Goal: Task Accomplishment & Management: Use online tool/utility

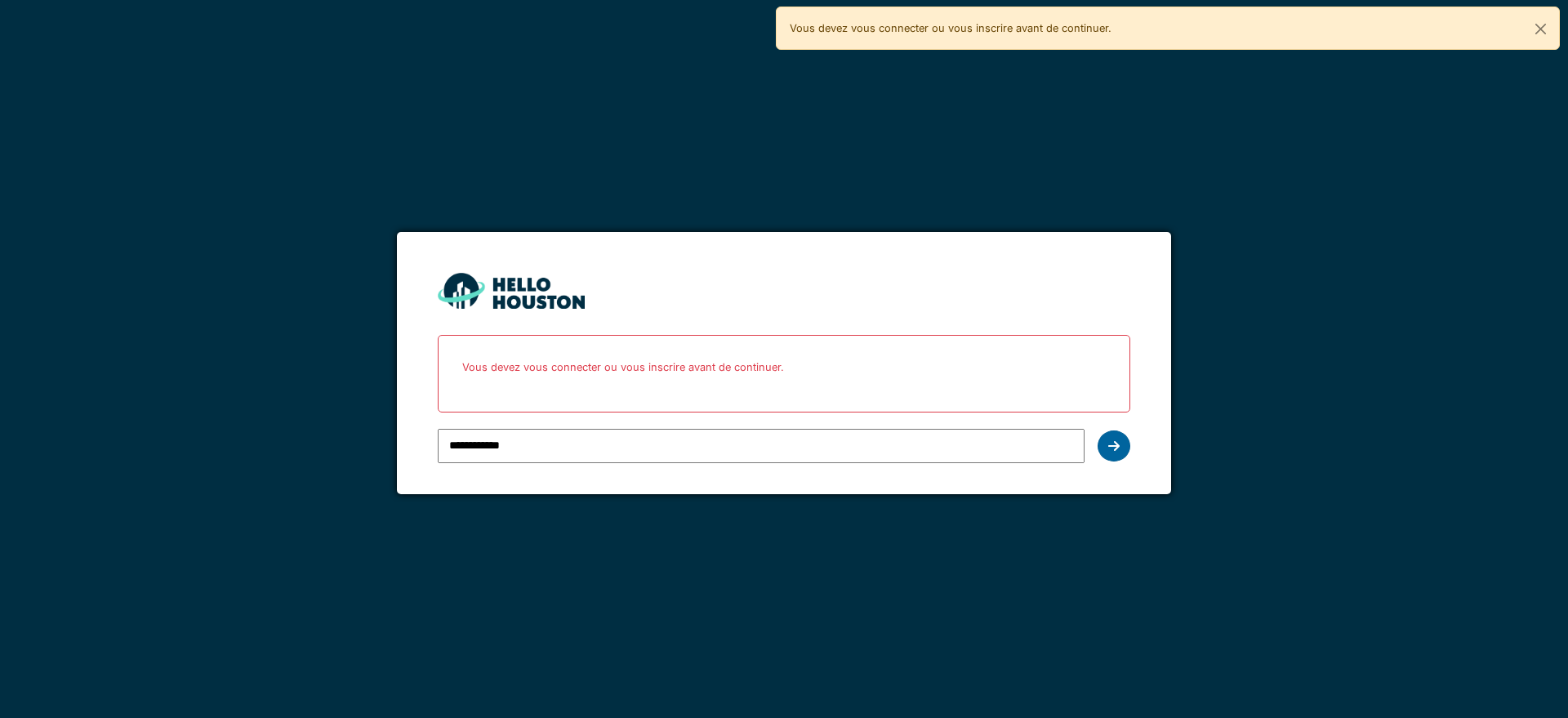
click at [1109, 441] on icon at bounding box center [1114, 446] width 12 height 13
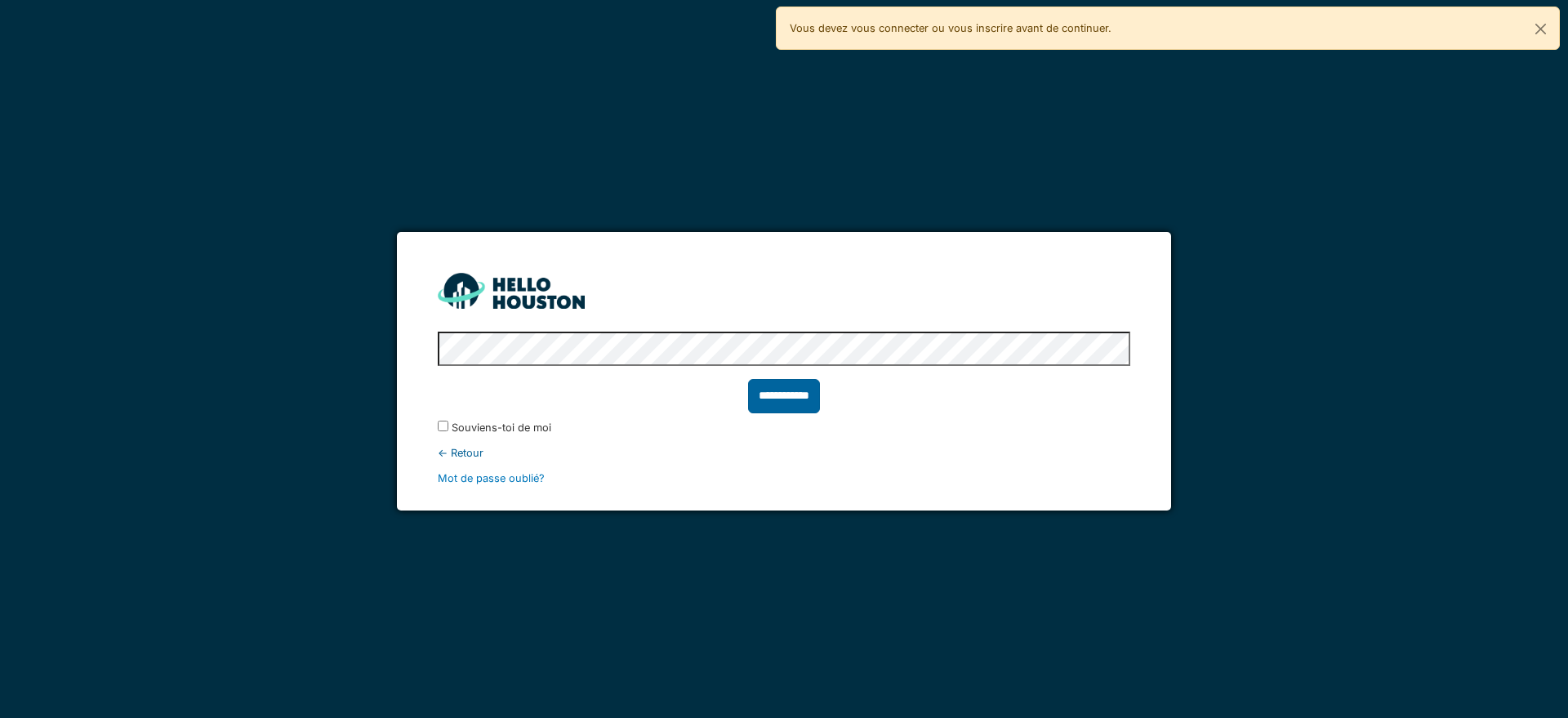
click at [784, 393] on input "**********" at bounding box center [784, 395] width 72 height 34
type input "******"
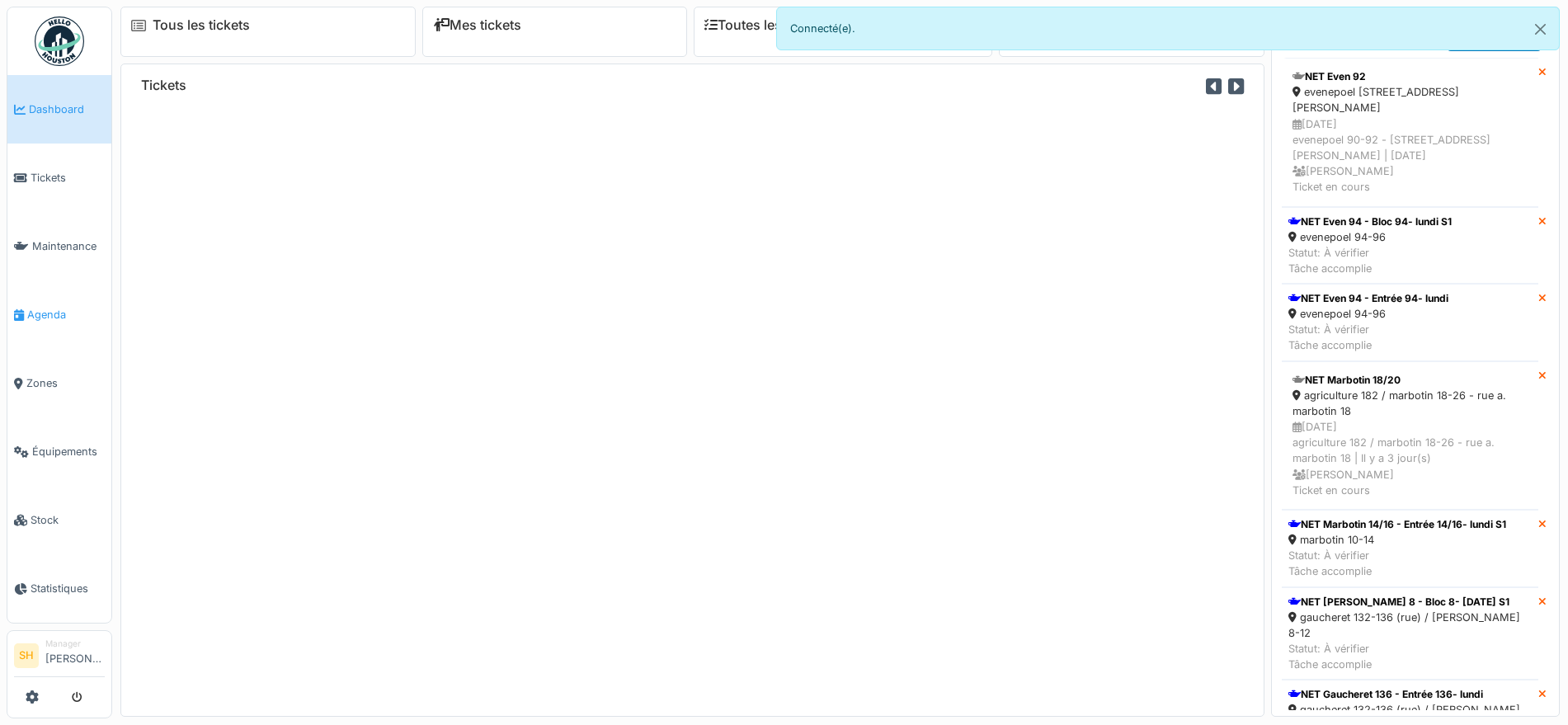
click at [62, 307] on span "Agenda" at bounding box center [66, 314] width 78 height 16
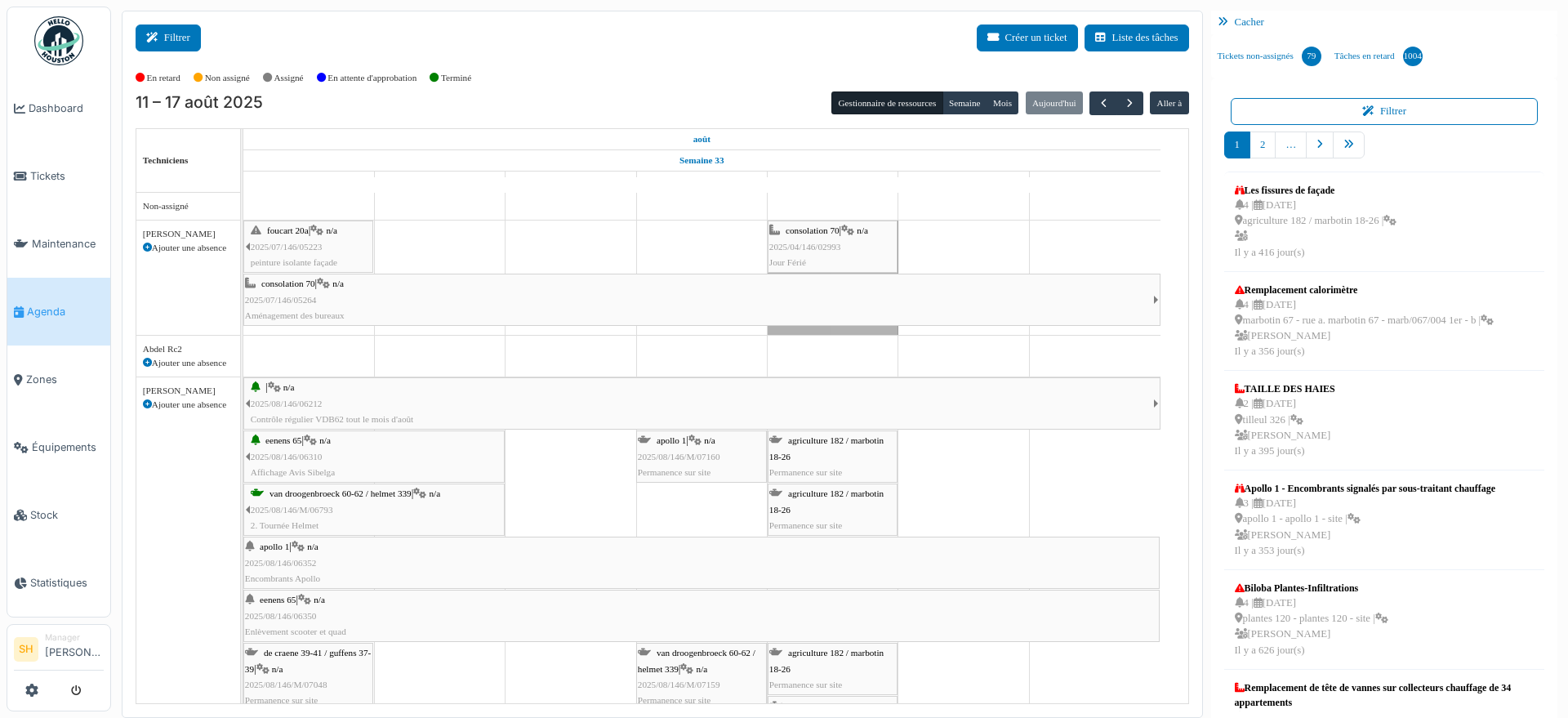
click at [183, 39] on button "Filtrer" at bounding box center [168, 38] width 65 height 27
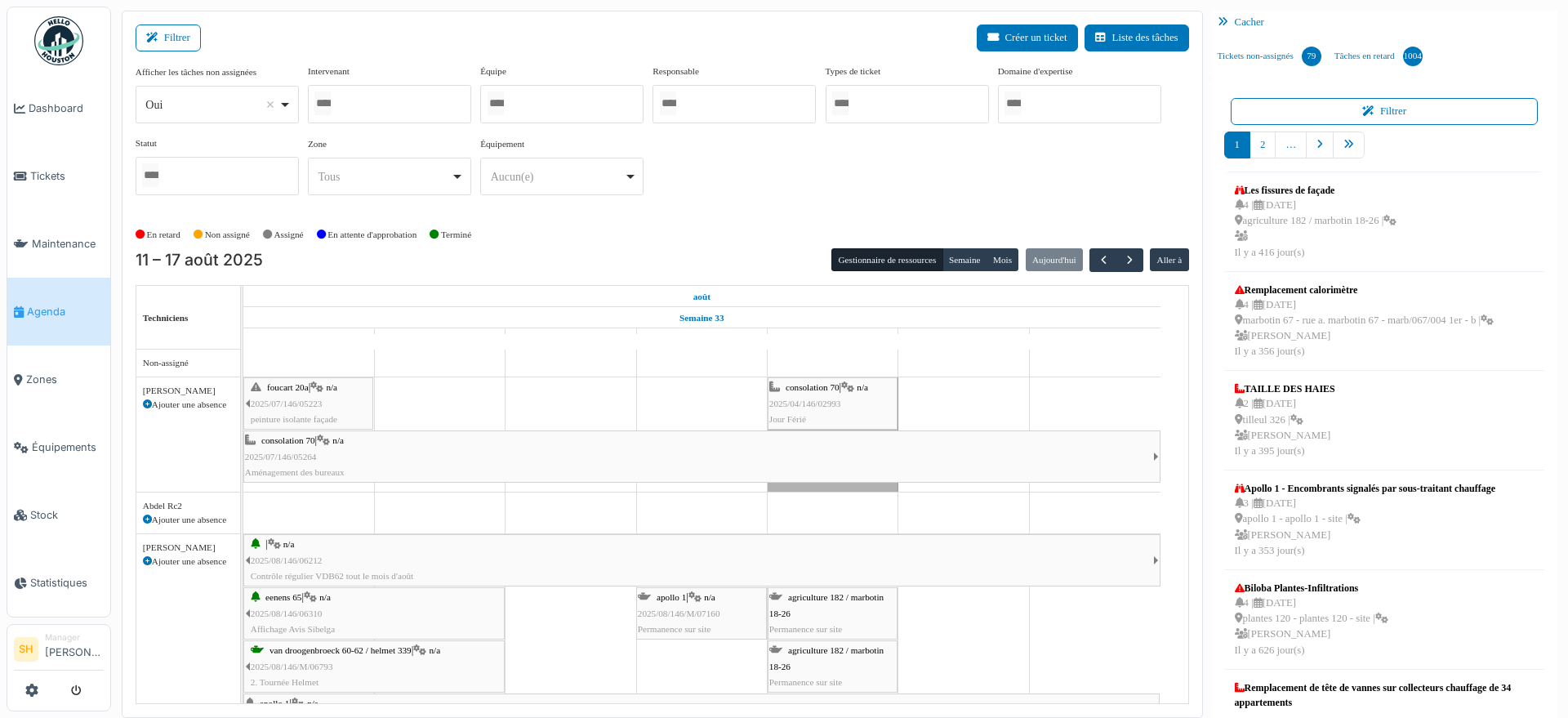
click at [437, 103] on div at bounding box center [389, 104] width 163 height 38
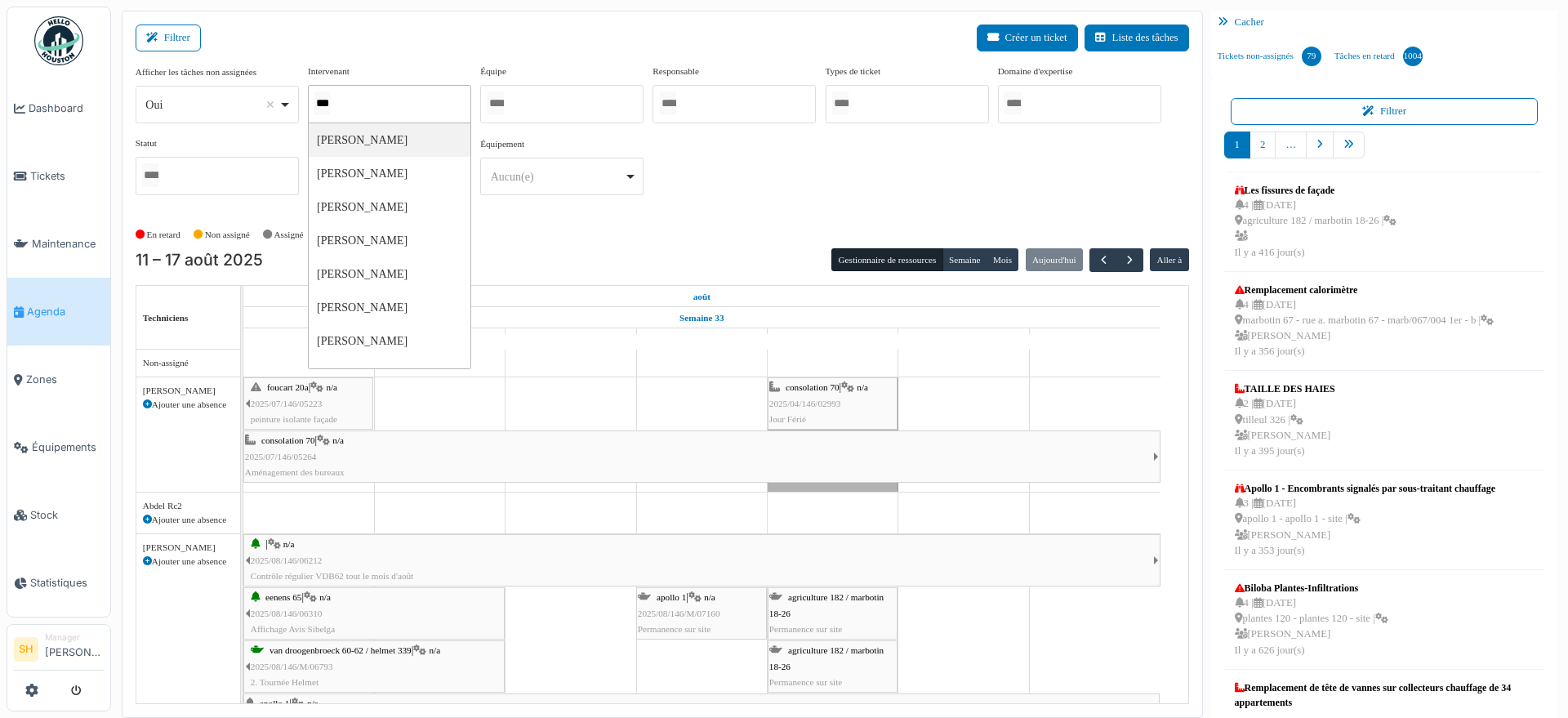
type input "****"
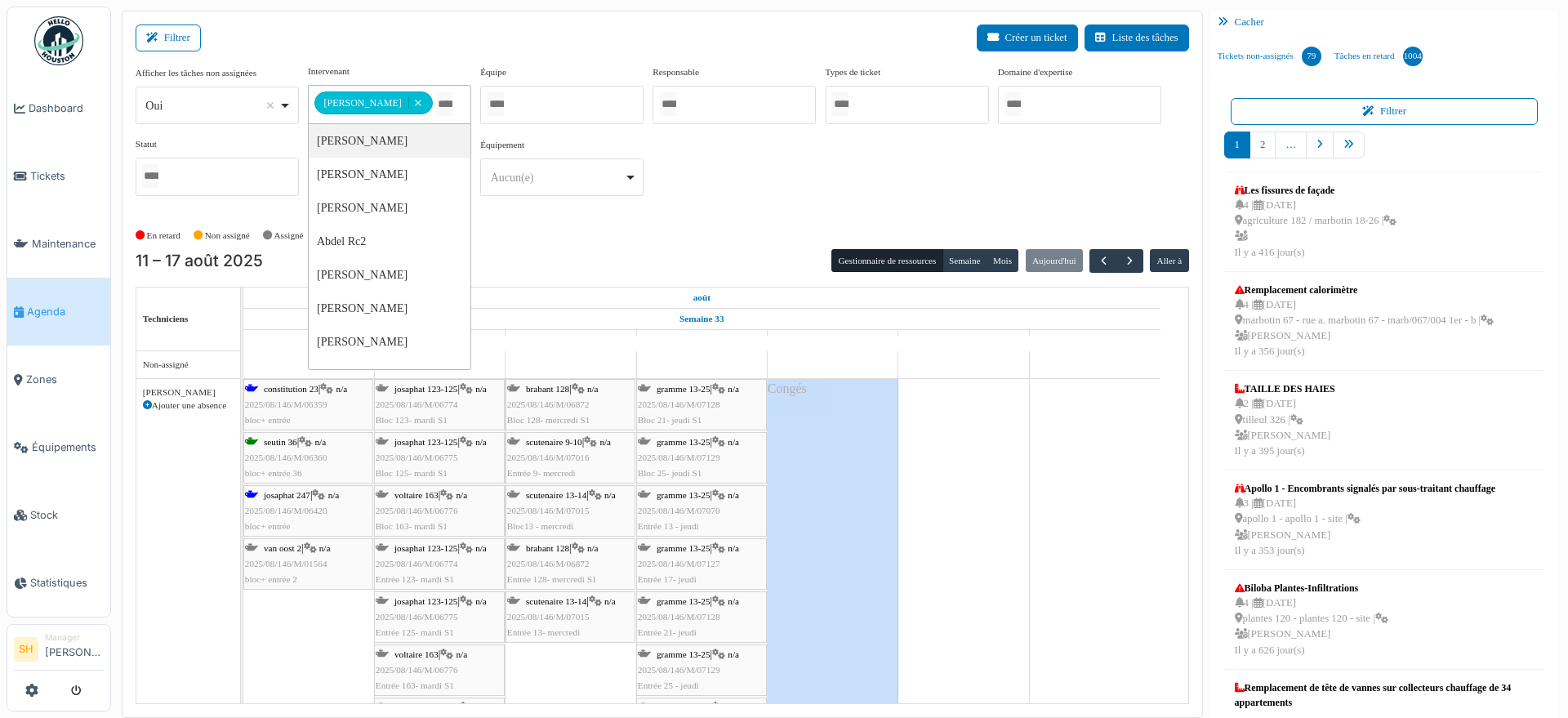
click at [711, 207] on div "**********" at bounding box center [662, 136] width 1053 height 144
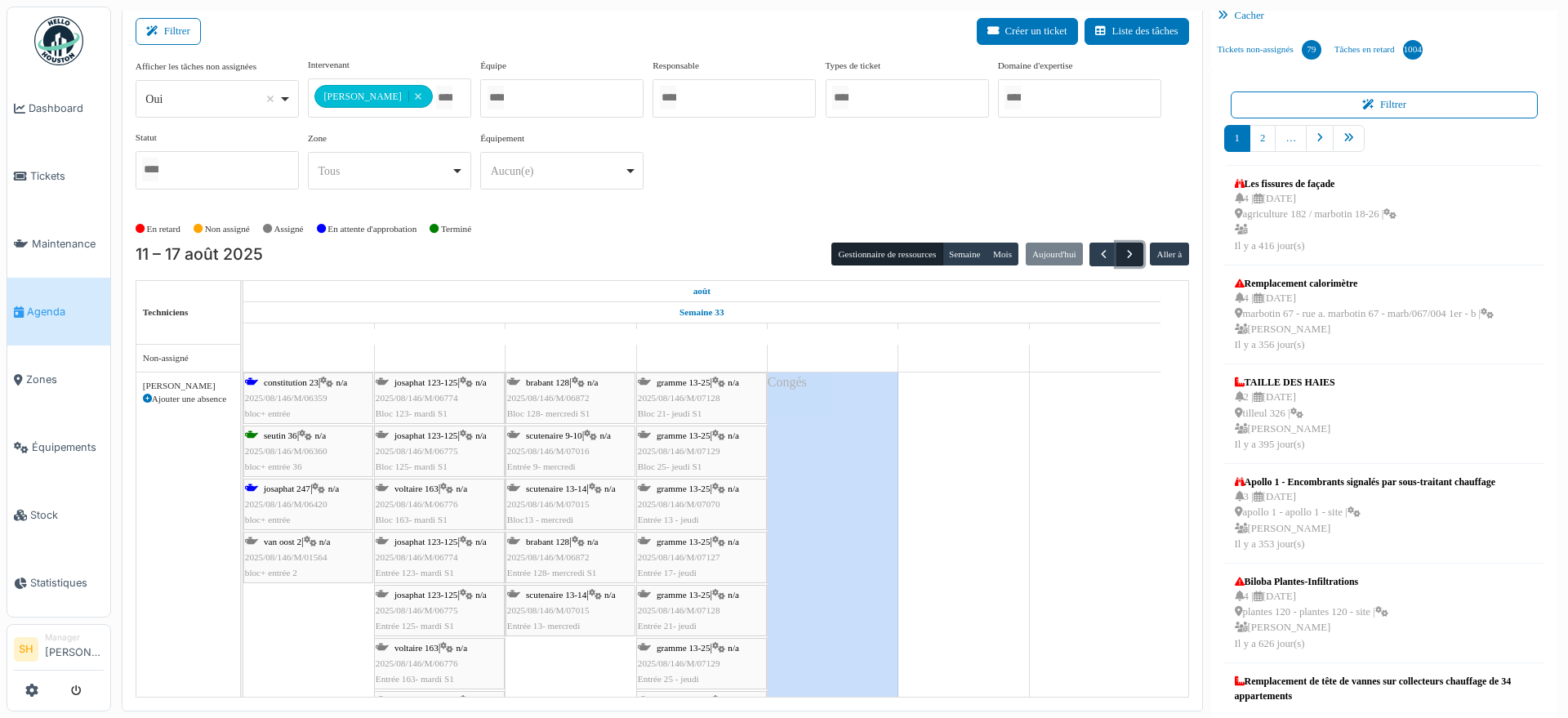
click at [1123, 249] on span "button" at bounding box center [1129, 254] width 14 height 14
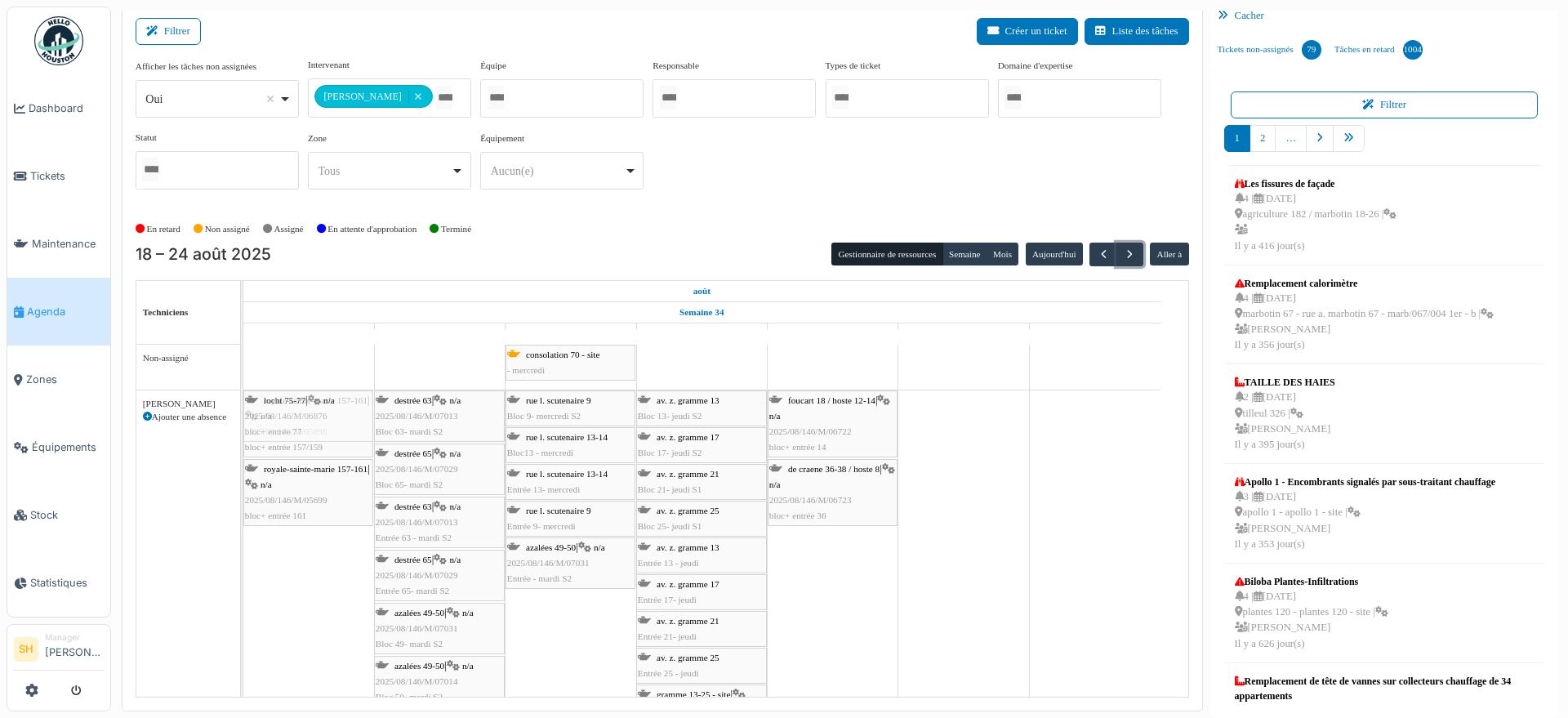
drag, startPoint x: 981, startPoint y: 417, endPoint x: 307, endPoint y: 585, distance: 694.6
click at [307, 585] on div "consolation 70 - site - mercredi [PERSON_NAME] 33 - site Bloc 33- lundi S2 [PER…" at bounding box center [716, 571] width 945 height 454
drag, startPoint x: 556, startPoint y: 556, endPoint x: 485, endPoint y: 603, distance: 85.1
click at [244, 603] on div "locht 75-77 | n/a 2025/08/146/M/06876 bloc+ entrée 77 [PERSON_NAME] 63 | n/a 20…" at bounding box center [244, 595] width 0 height 409
click at [1123, 258] on span "button" at bounding box center [1129, 254] width 14 height 14
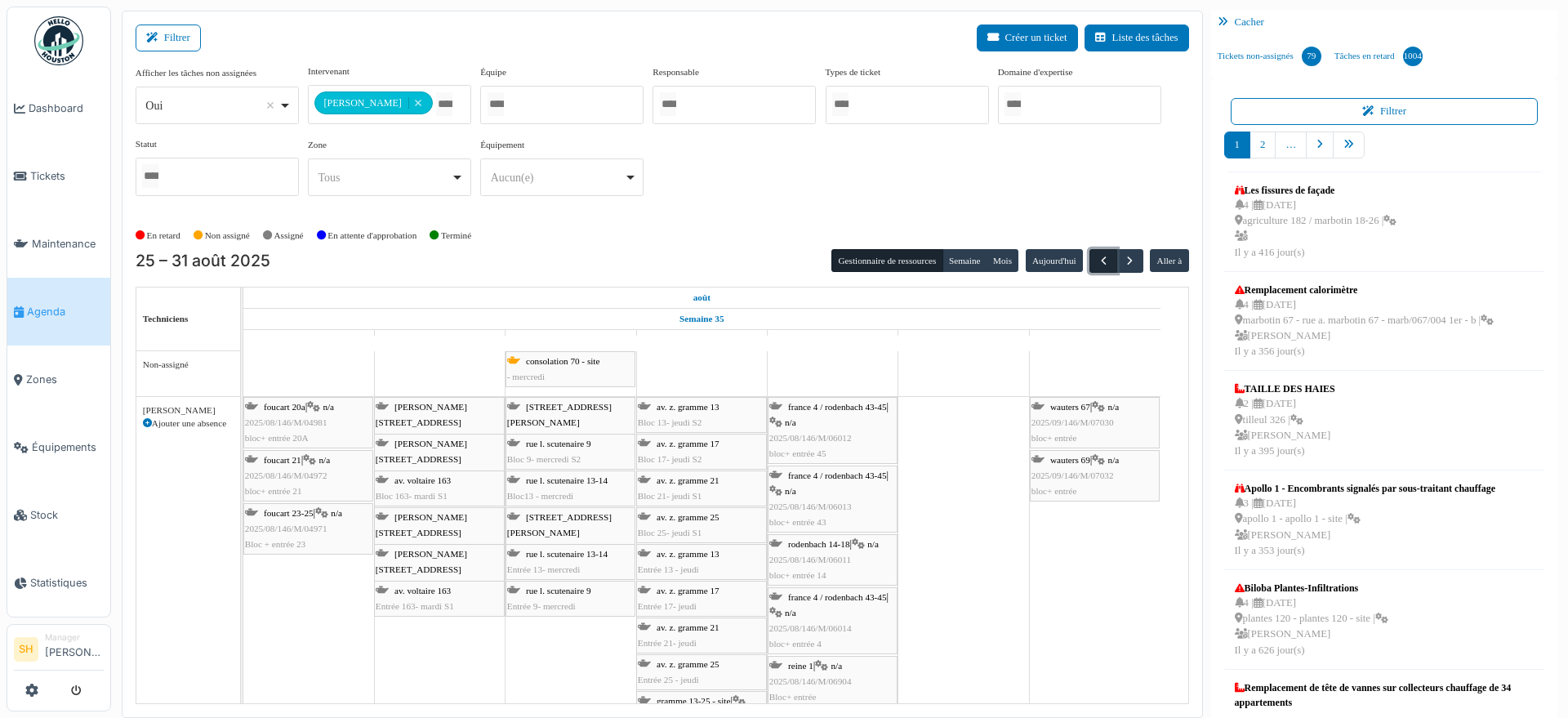
click at [1097, 262] on span "button" at bounding box center [1103, 260] width 14 height 14
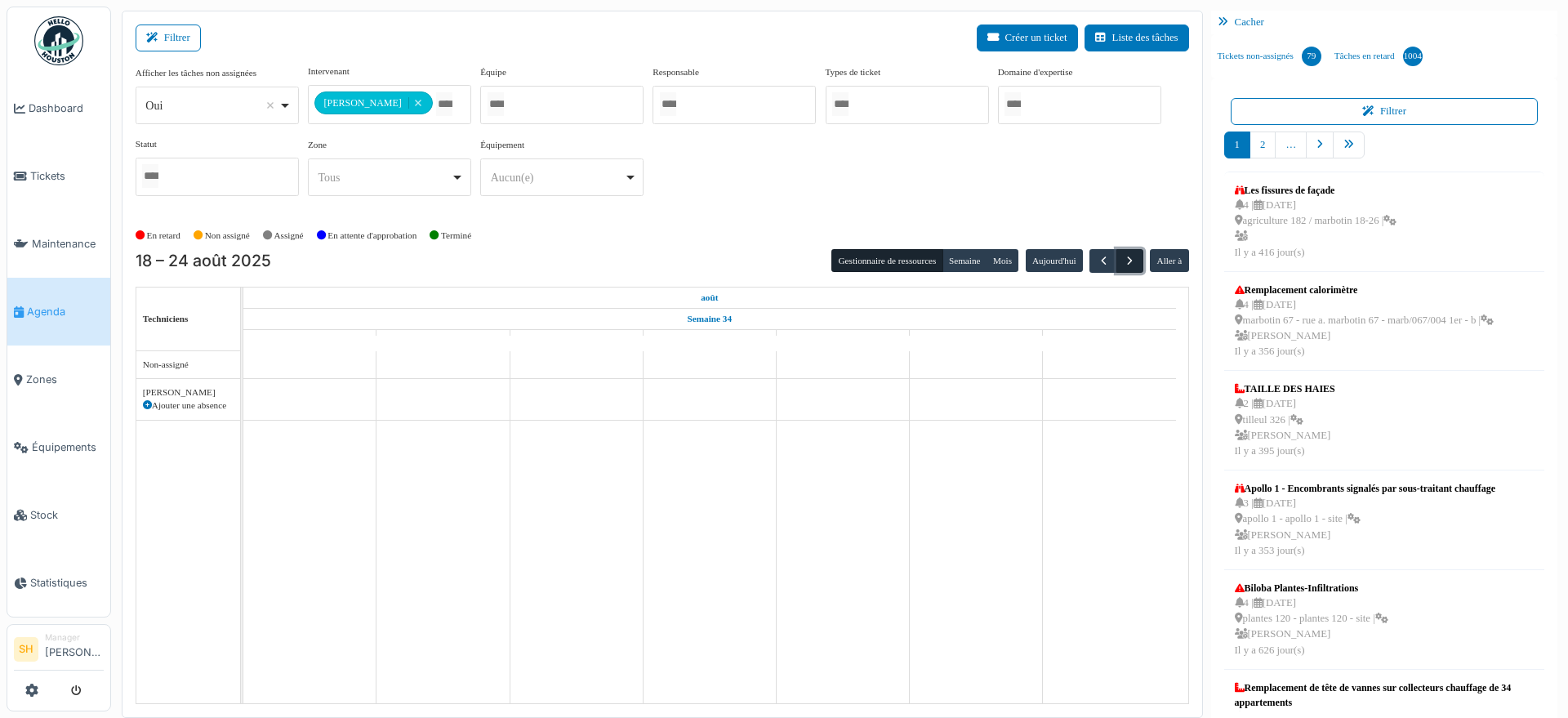
click at [1123, 264] on span "button" at bounding box center [1129, 260] width 14 height 14
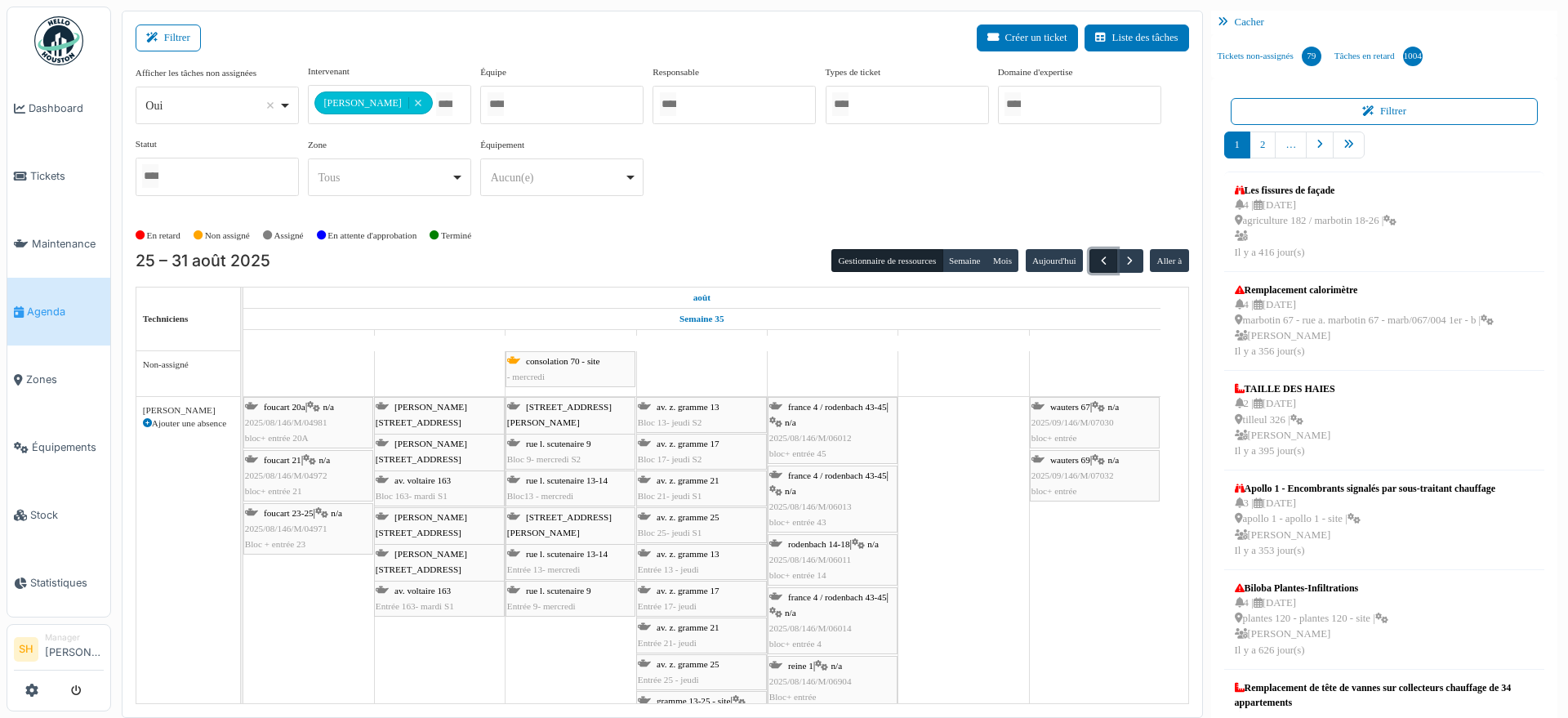
click at [1097, 264] on span "button" at bounding box center [1103, 260] width 14 height 14
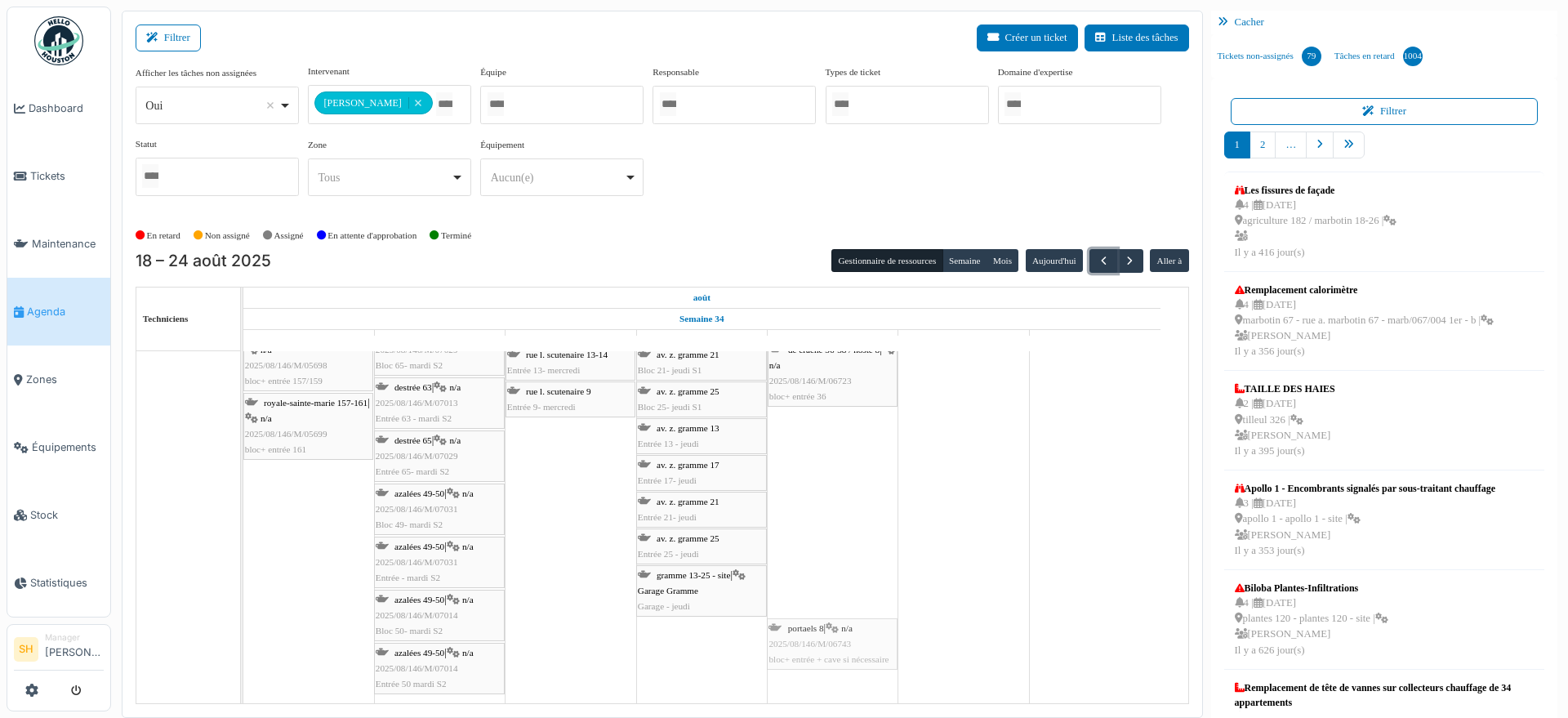
drag, startPoint x: 724, startPoint y: 635, endPoint x: 825, endPoint y: 585, distance: 112.7
click at [825, 585] on div "consolation 70 - site - mercredi [PERSON_NAME] 33 - site Bloc 33- lundi S2 [PER…" at bounding box center [716, 464] width 945 height 480
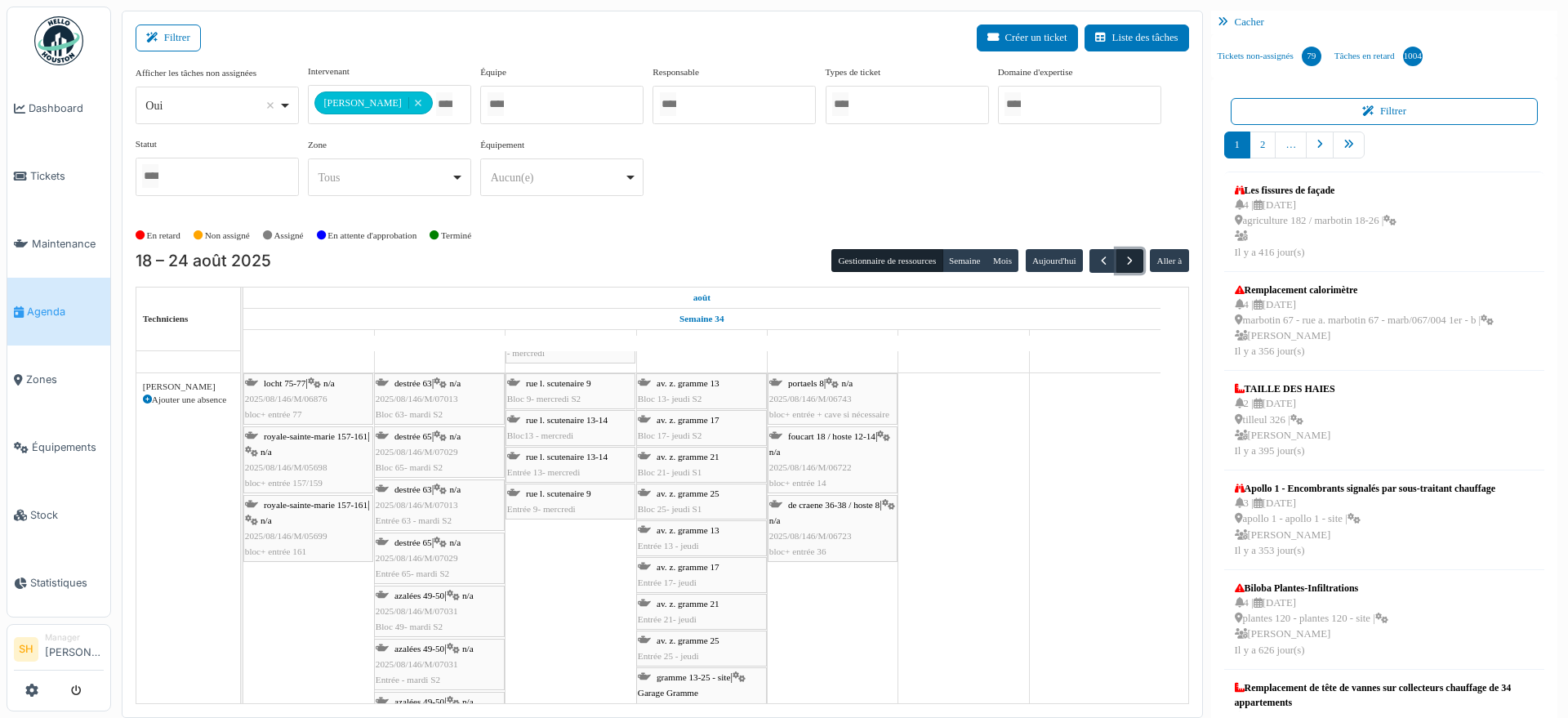
click at [1123, 260] on span "button" at bounding box center [1129, 260] width 14 height 14
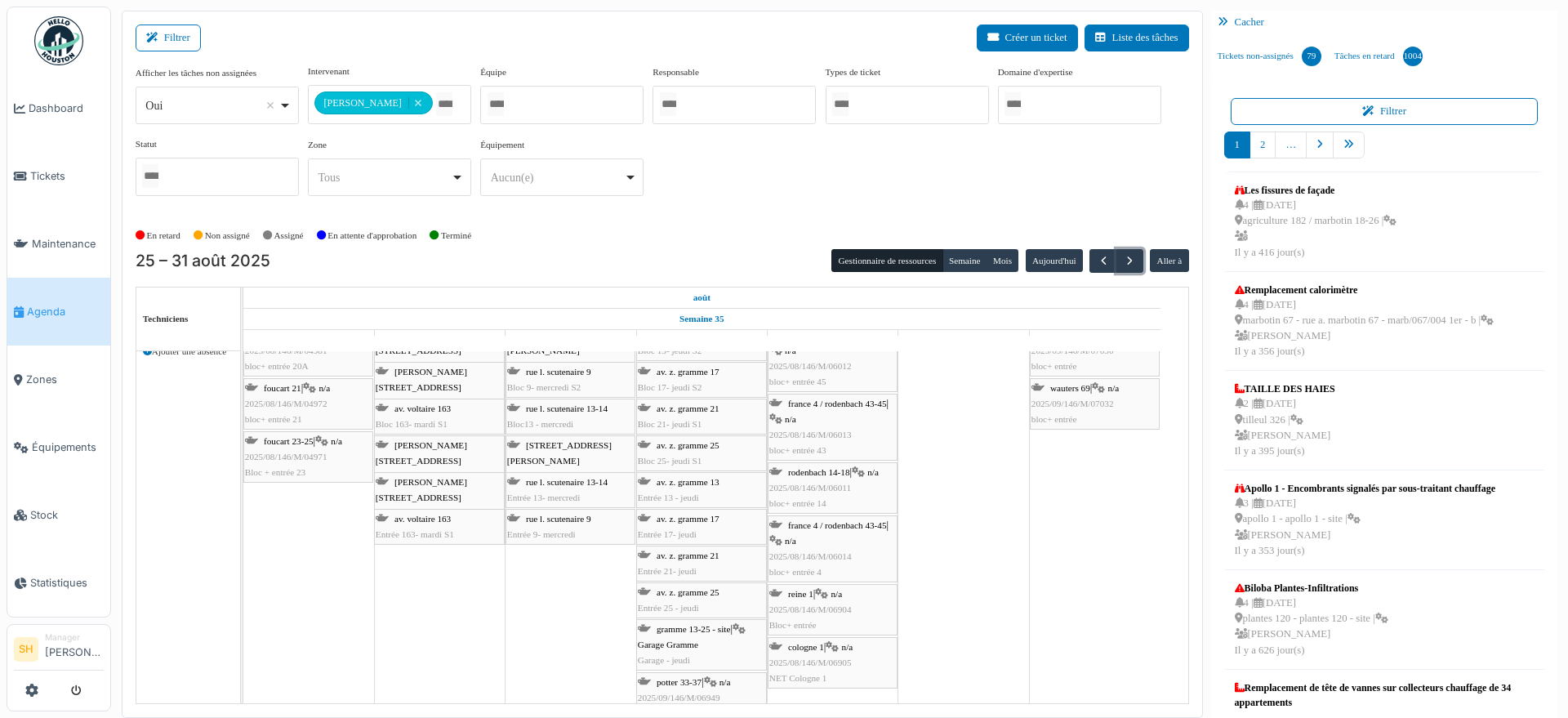
scroll to position [102, 0]
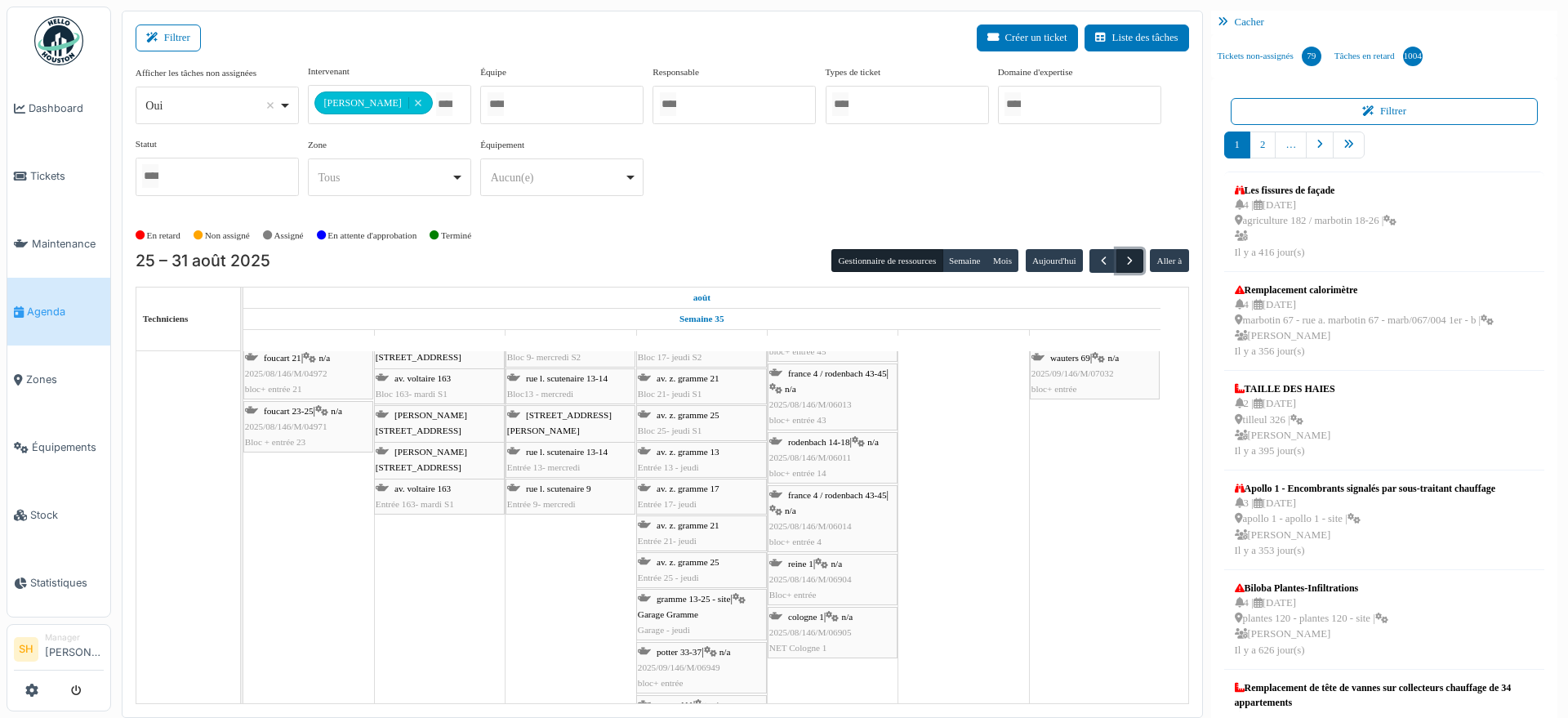
click at [1123, 261] on span "button" at bounding box center [1129, 260] width 14 height 14
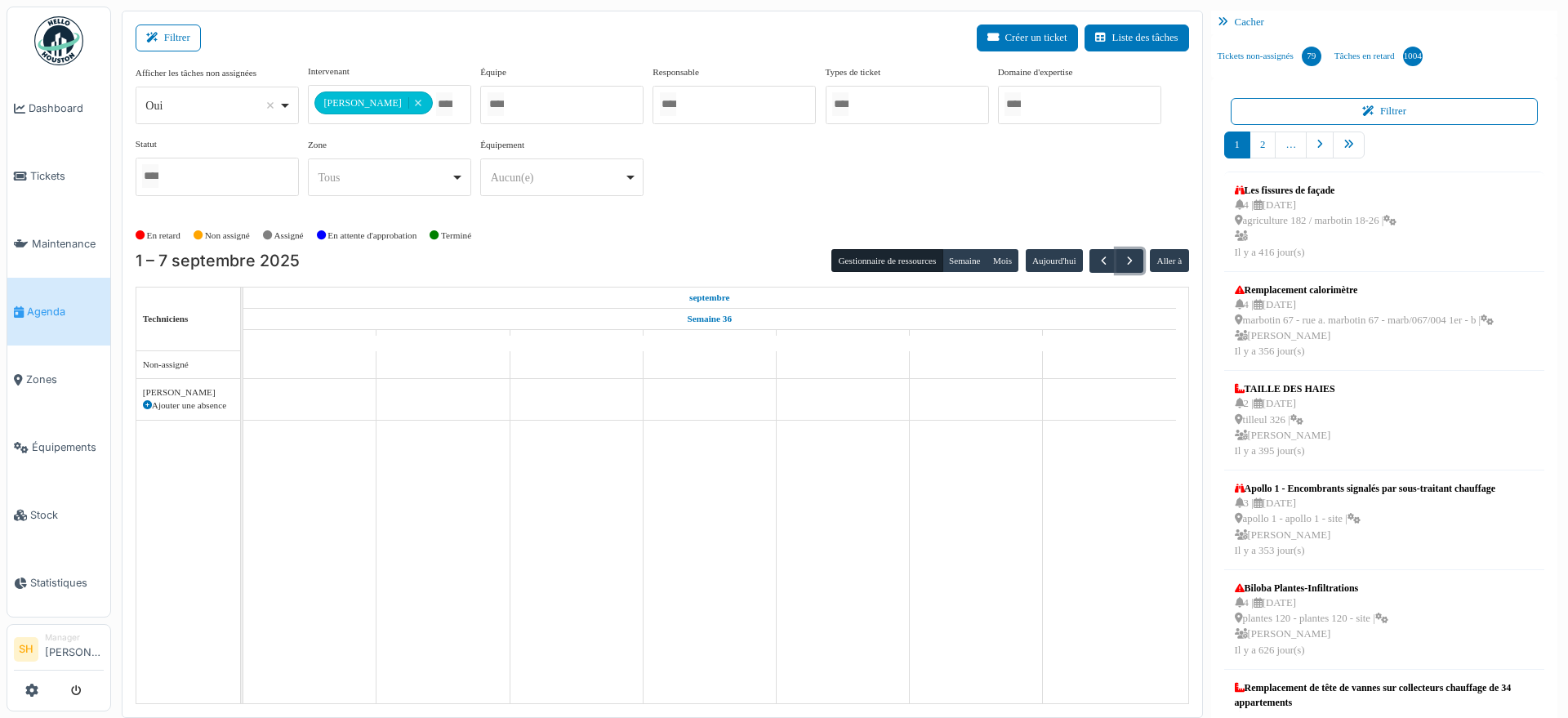
scroll to position [0, 0]
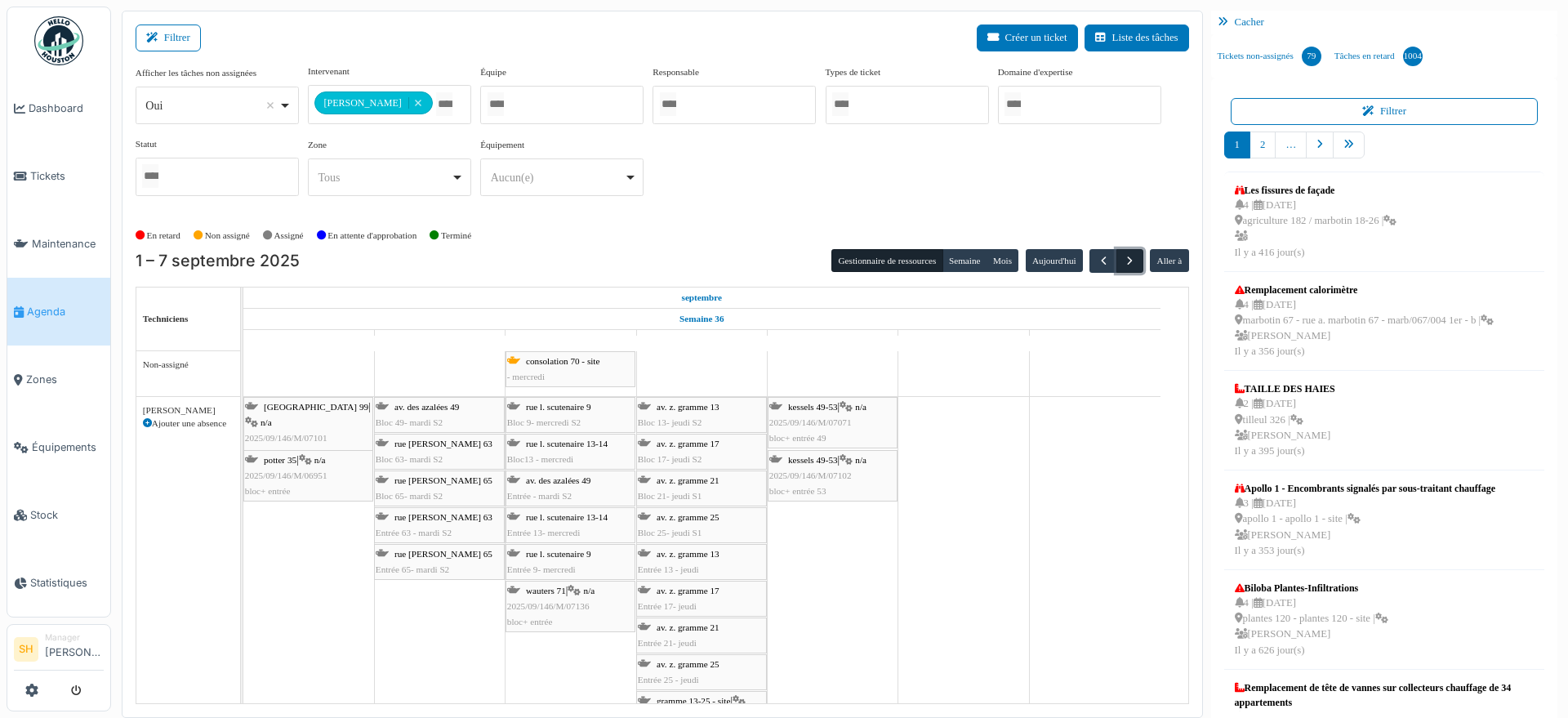
click at [1123, 258] on span "button" at bounding box center [1129, 260] width 14 height 14
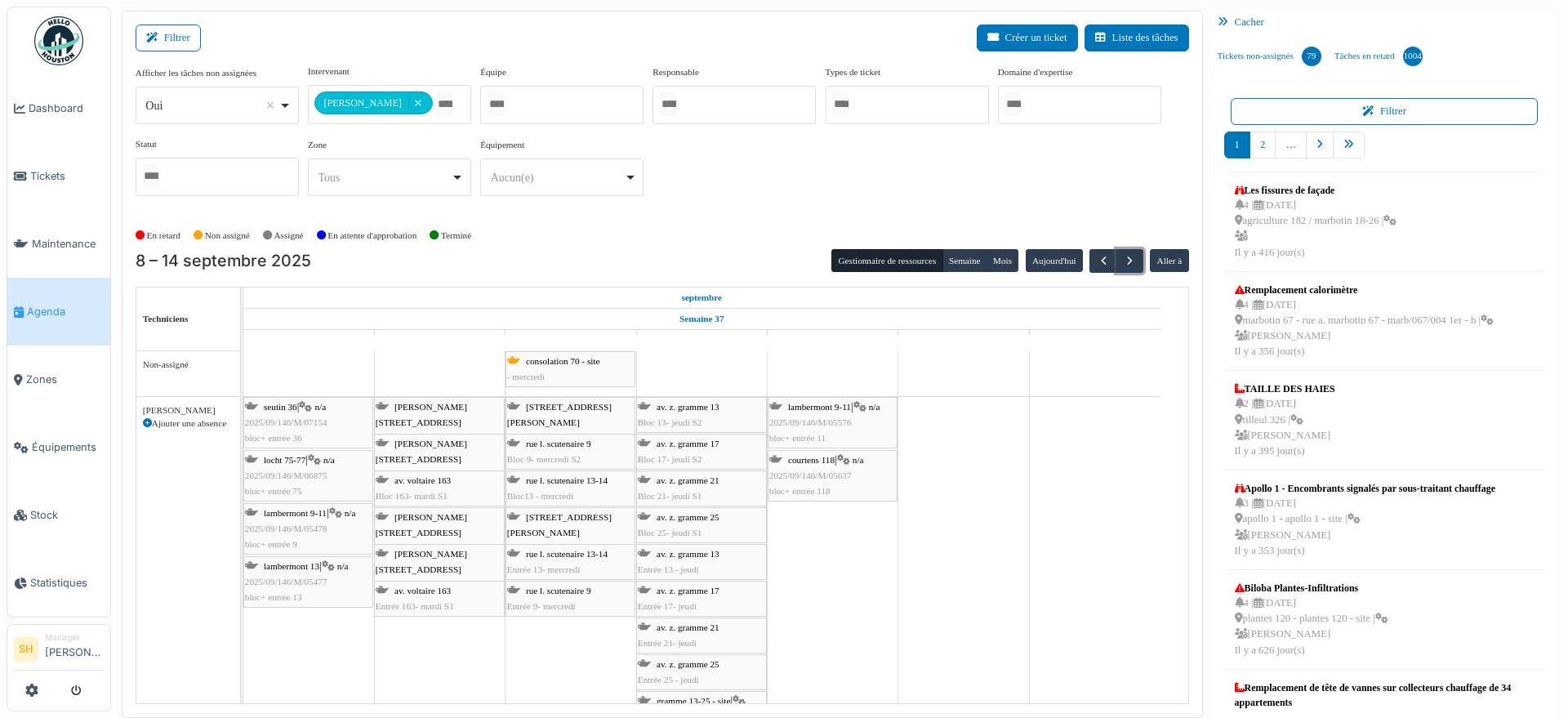
click at [269, 459] on span "locht 75-77" at bounding box center [284, 459] width 42 height 10
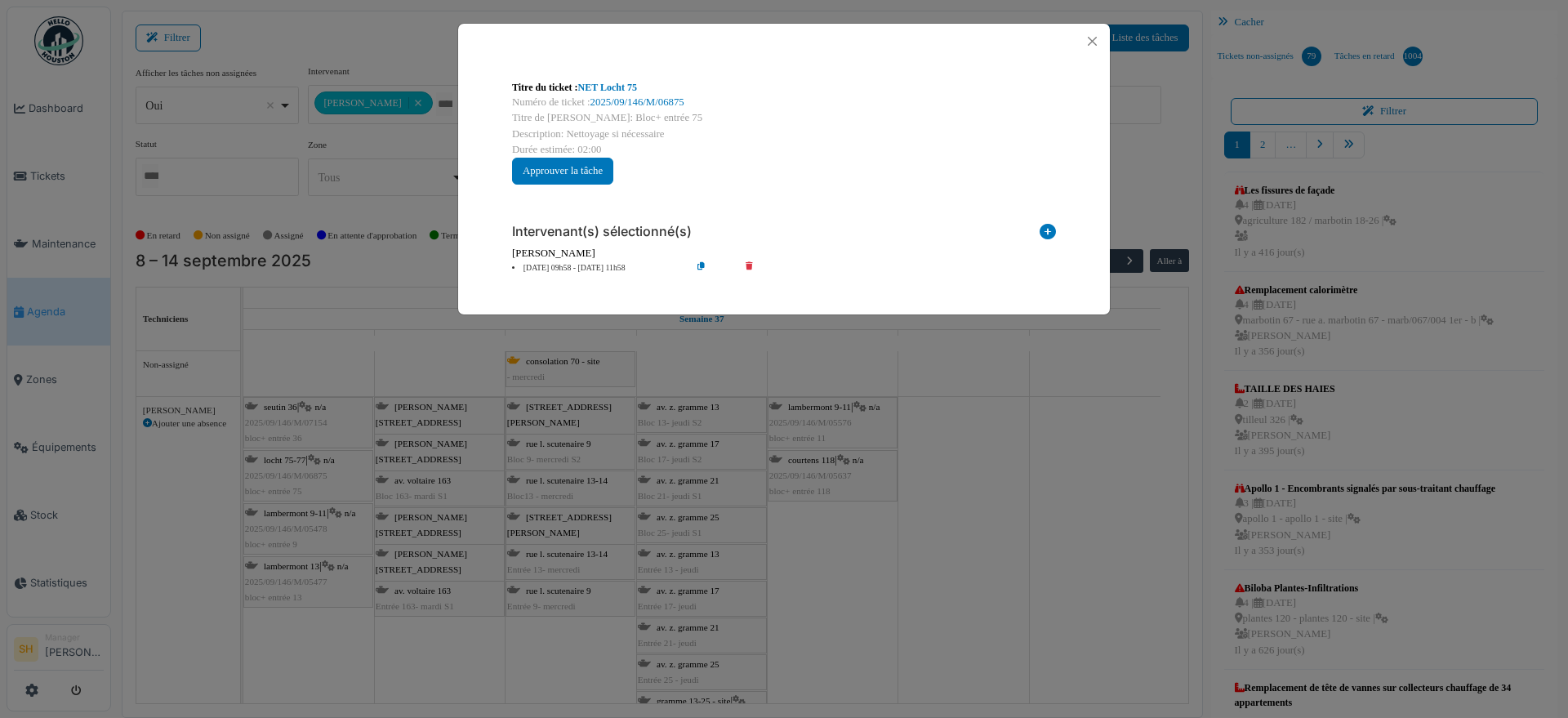
click at [564, 269] on li "[DATE] 09h58 - [DATE] 11h58" at bounding box center [597, 268] width 187 height 13
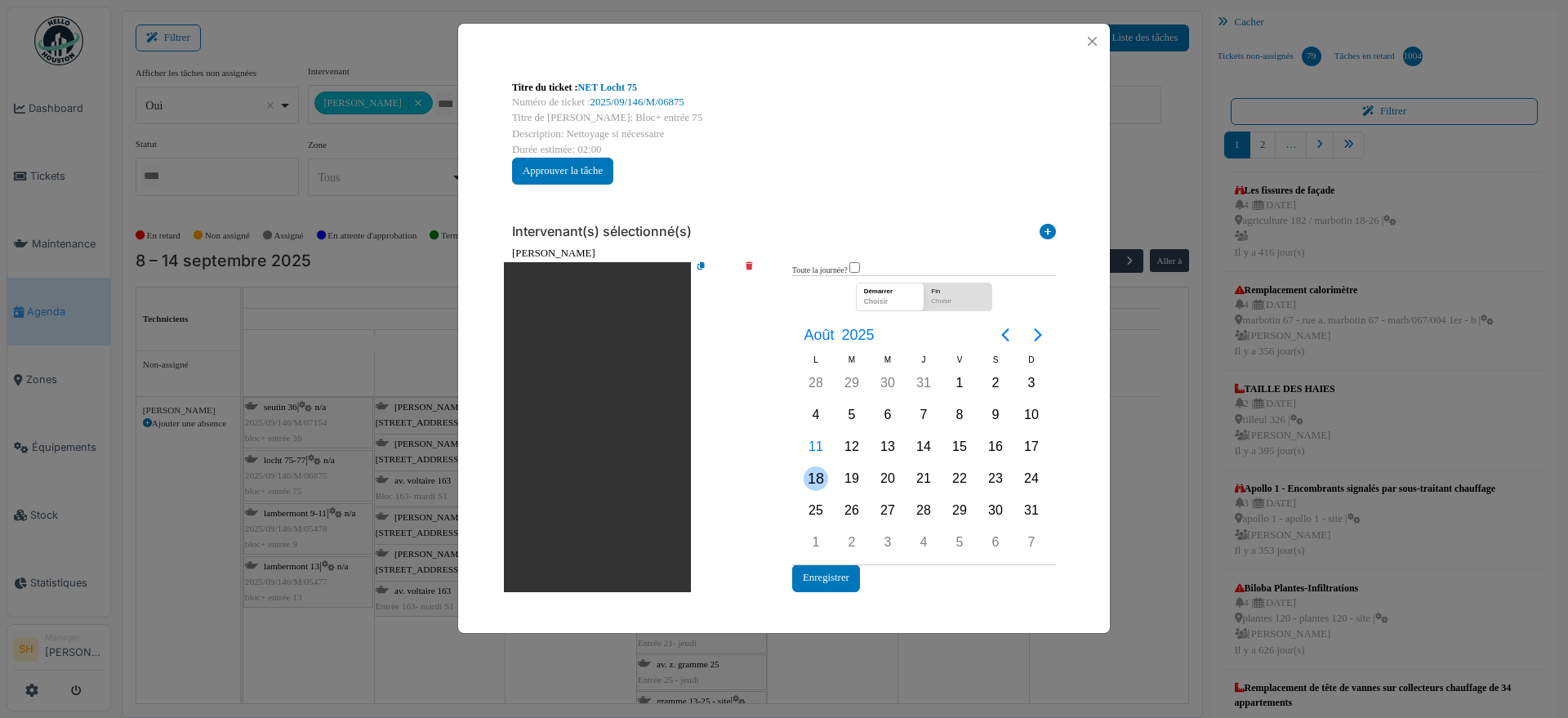
click at [811, 479] on div "18" at bounding box center [815, 478] width 24 height 24
click at [815, 584] on button "Enregistrer" at bounding box center [826, 578] width 68 height 27
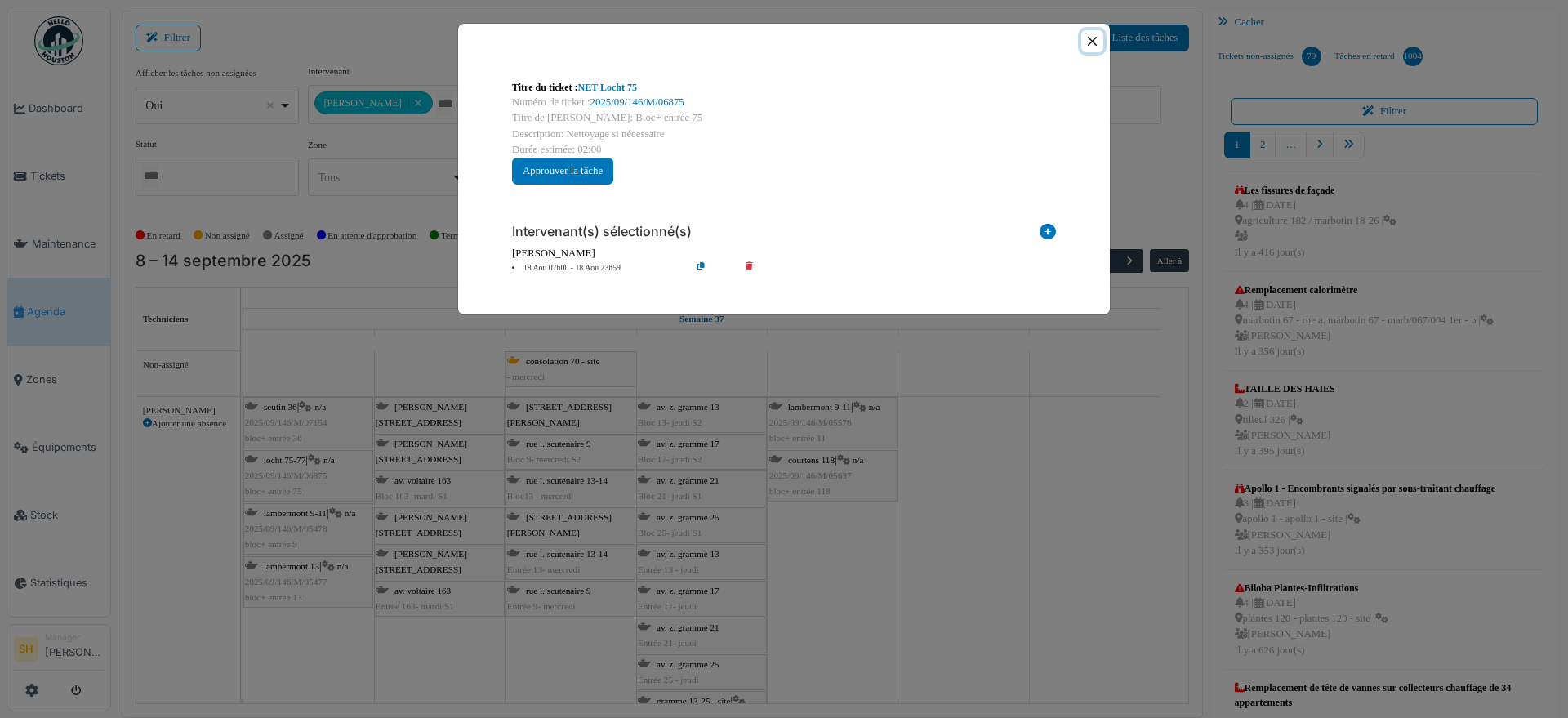
click at [1097, 37] on button "Close" at bounding box center [1092, 41] width 22 height 22
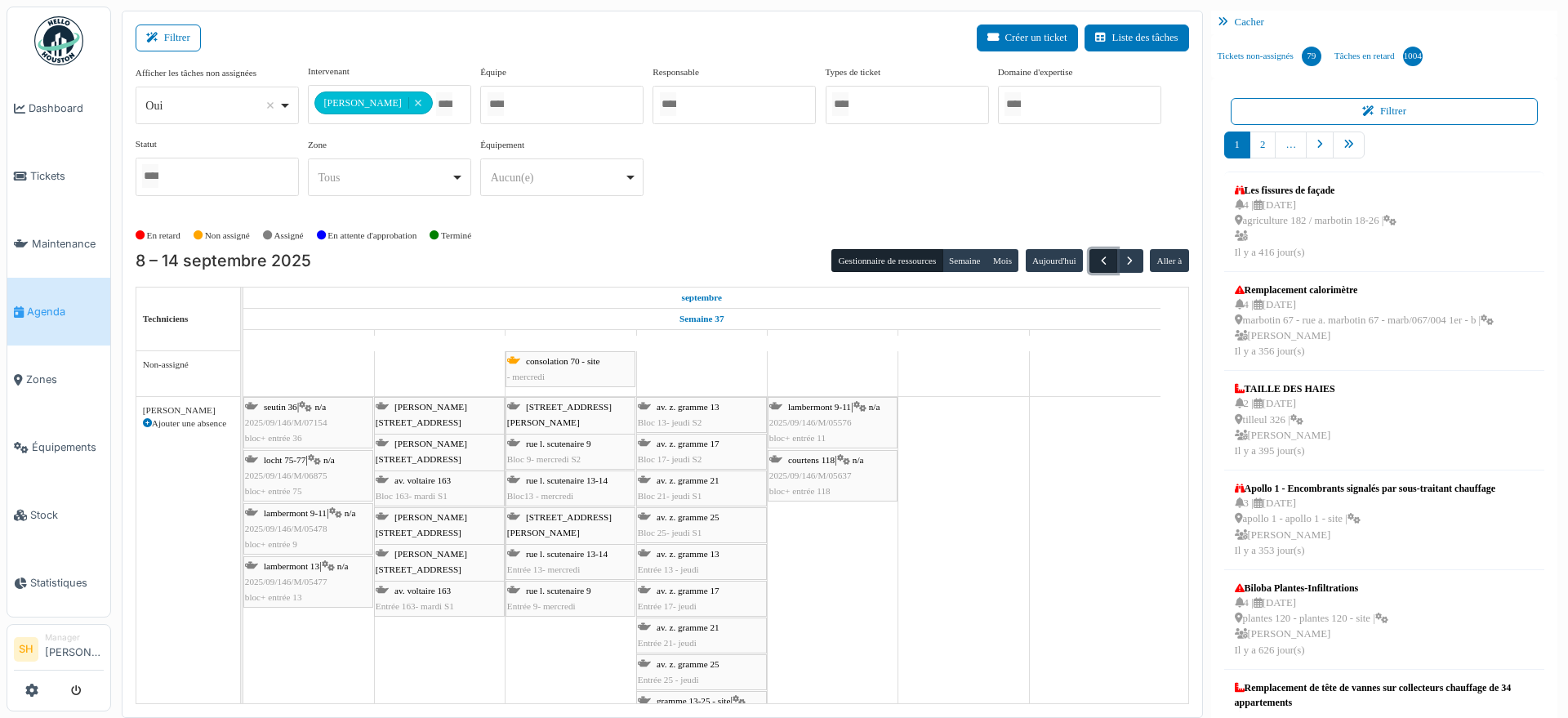
click at [1097, 264] on span "button" at bounding box center [1103, 260] width 14 height 14
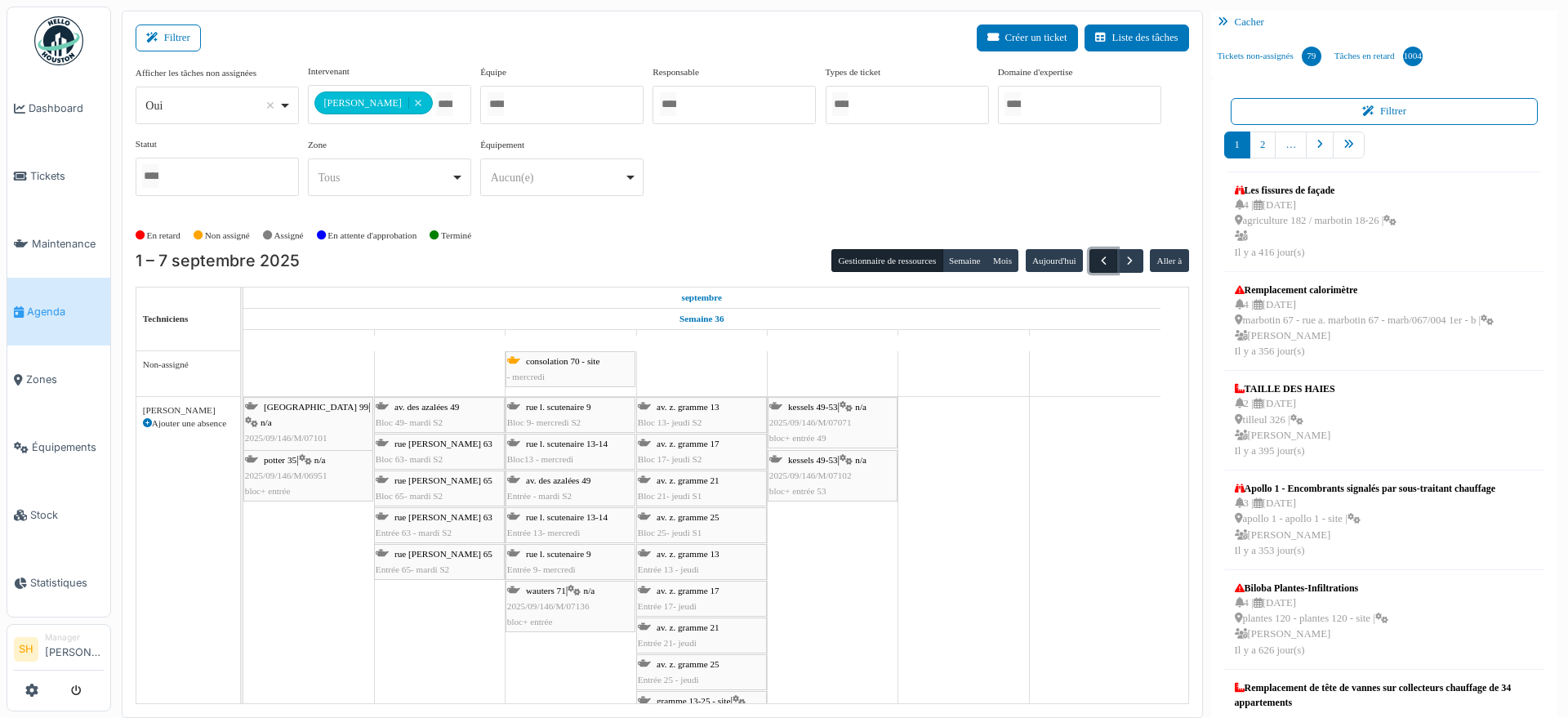
click at [1097, 264] on span "button" at bounding box center [1103, 260] width 14 height 14
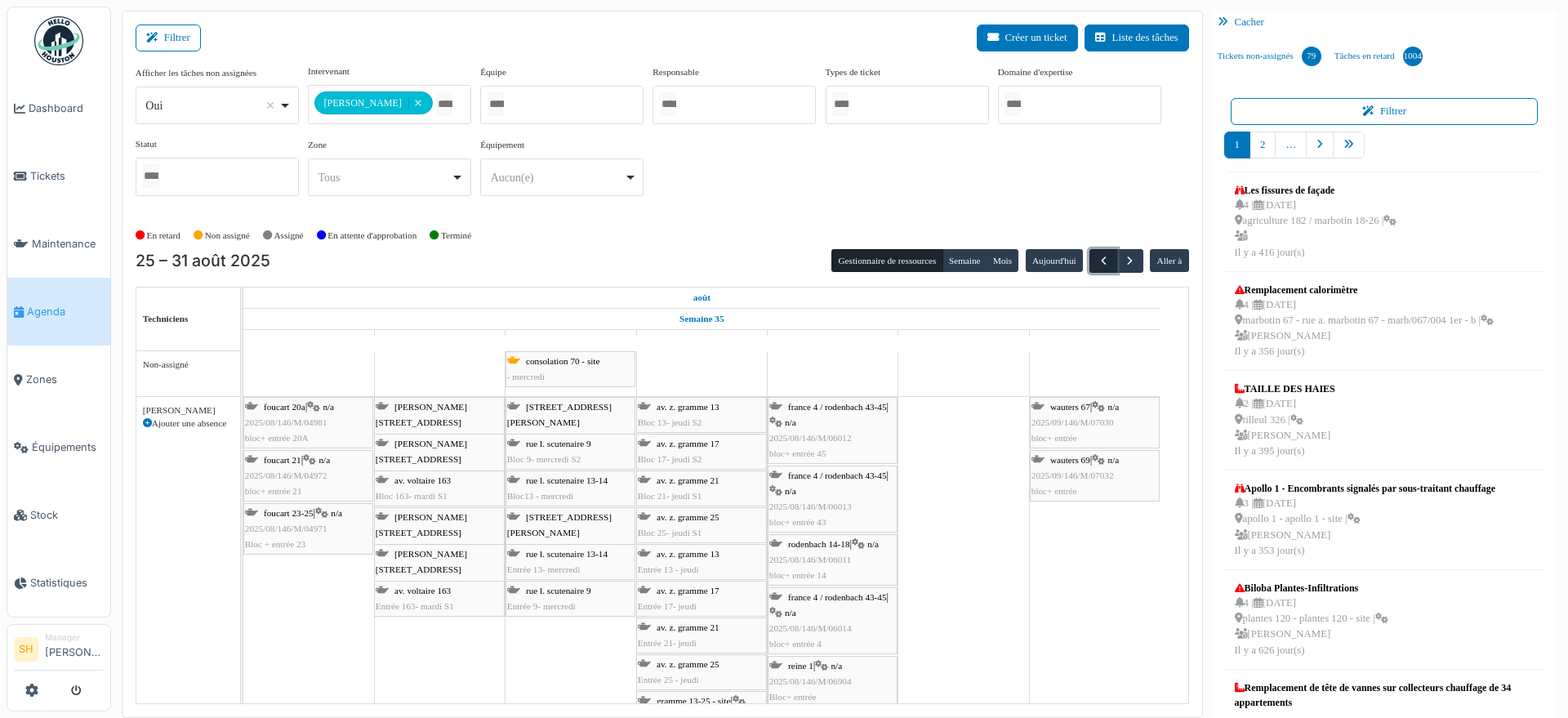
click at [1097, 264] on span "button" at bounding box center [1103, 260] width 14 height 14
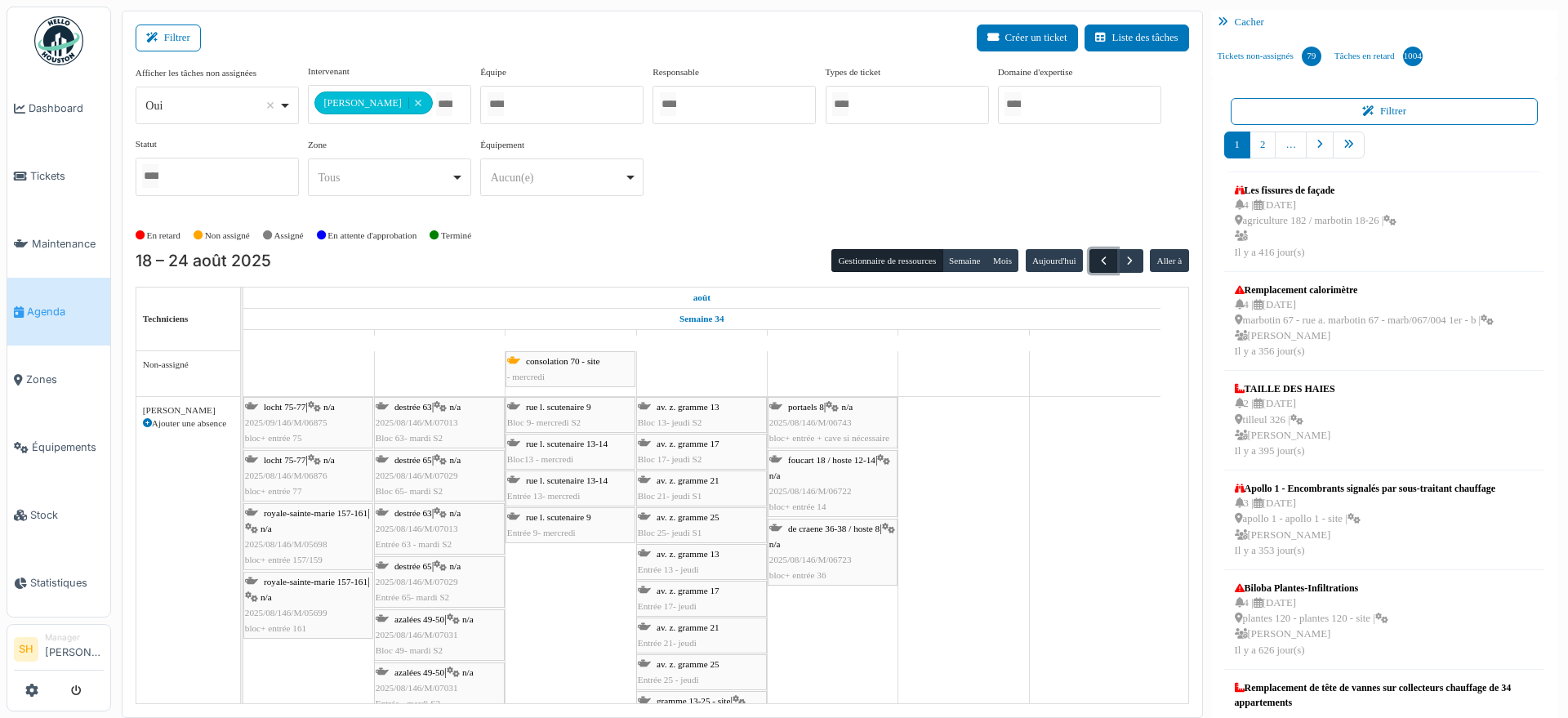
click at [1097, 260] on span "button" at bounding box center [1103, 260] width 14 height 14
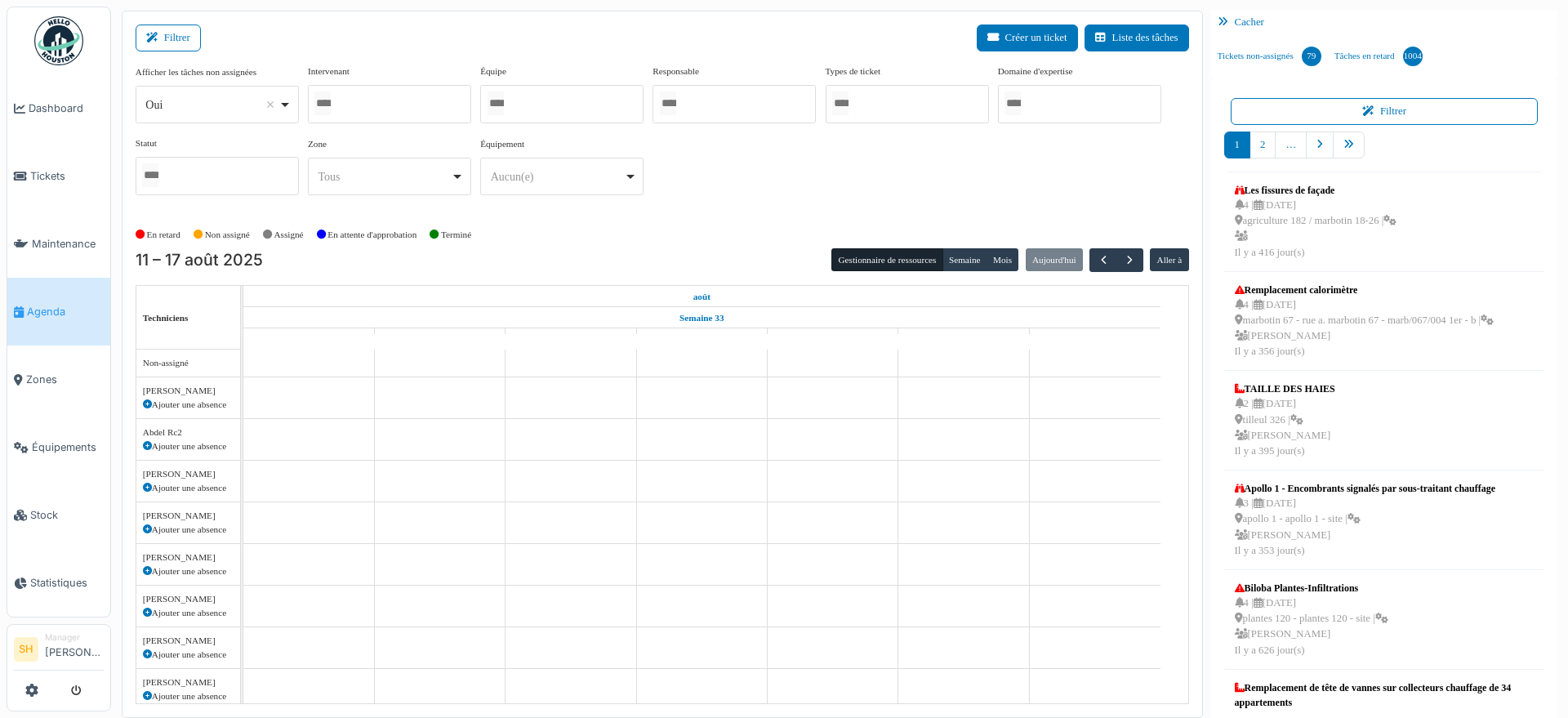
click at [714, 215] on div "Afficher les tâches non assignées *** Oui Remove item Oui Non Intervenant [PERS…" at bounding box center [662, 143] width 1053 height 157
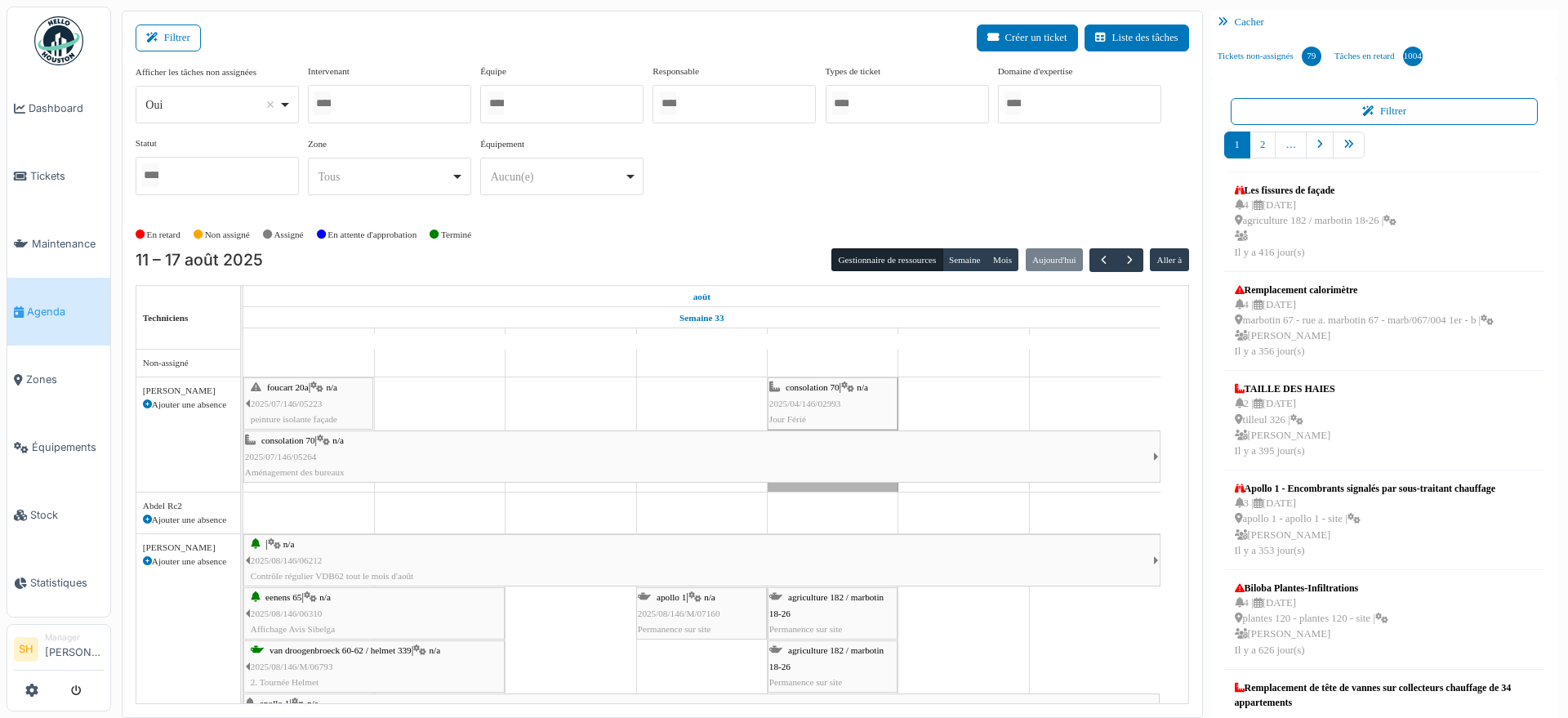
click at [555, 96] on div at bounding box center [562, 104] width 163 height 38
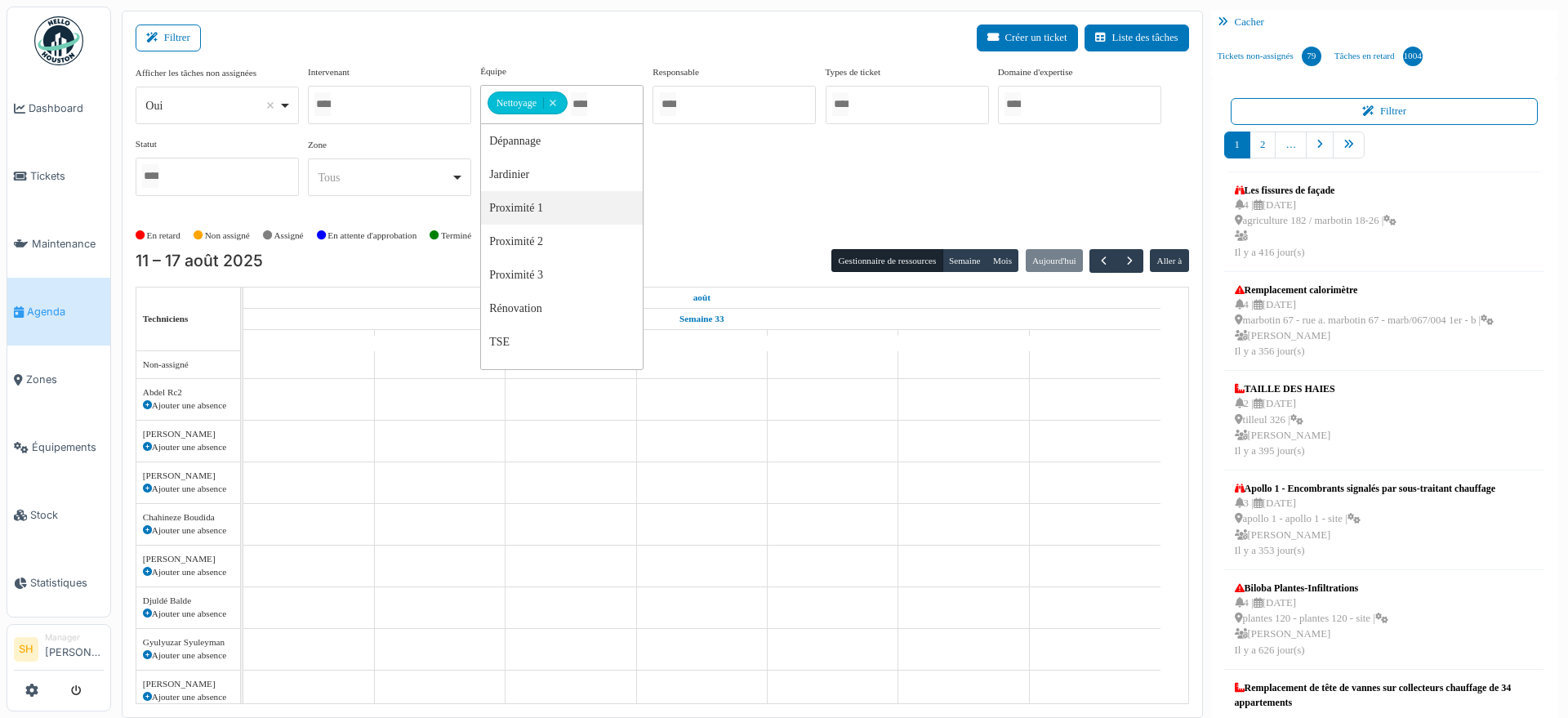
click at [721, 206] on div "Afficher les tâches non assignées *** Oui Remove item Oui Non Intervenant [PERS…" at bounding box center [662, 136] width 1053 height 144
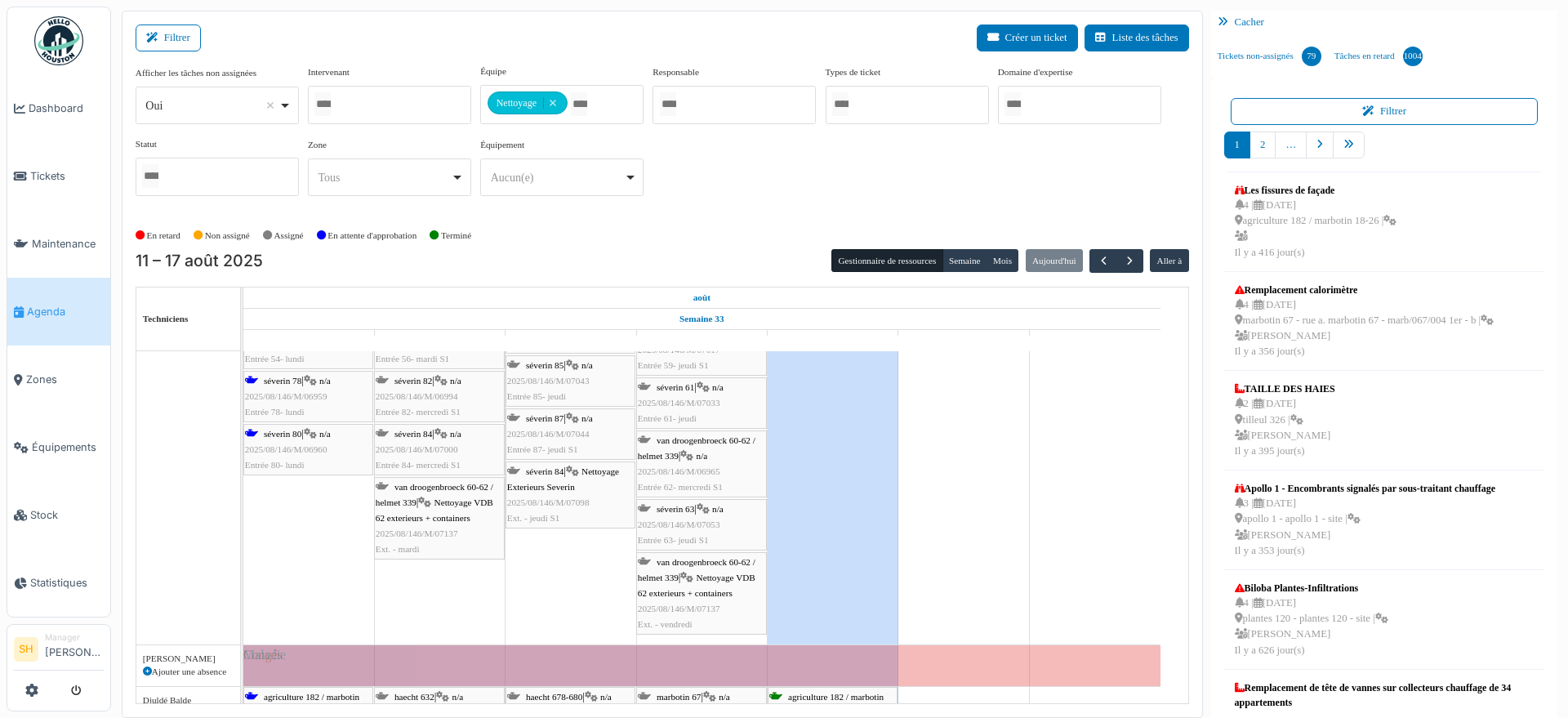
scroll to position [1122, 0]
